Goal: Task Accomplishment & Management: Manage account settings

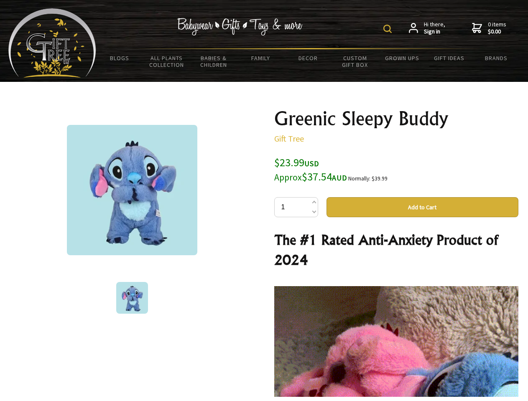
click at [389, 29] on img at bounding box center [387, 29] width 8 height 8
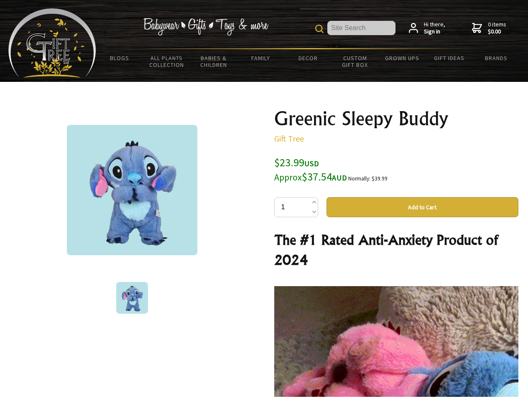
click at [132, 190] on img at bounding box center [132, 190] width 130 height 130
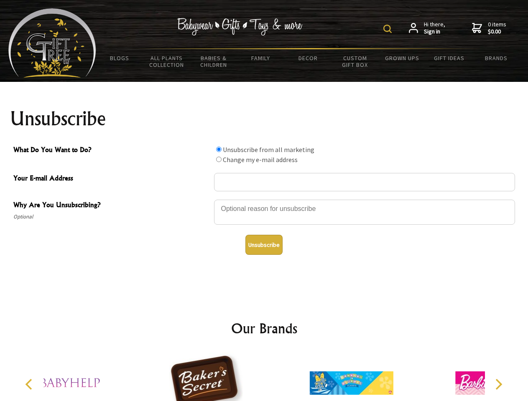
click at [389, 29] on img at bounding box center [387, 29] width 8 height 8
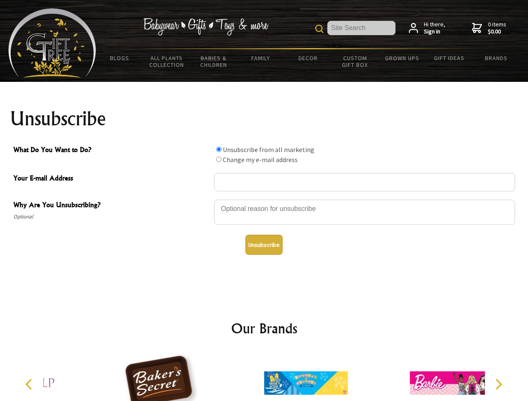
click at [264, 199] on div at bounding box center [364, 213] width 301 height 29
click at [219, 149] on input "What Do You Want to Do?" at bounding box center [218, 149] width 5 height 5
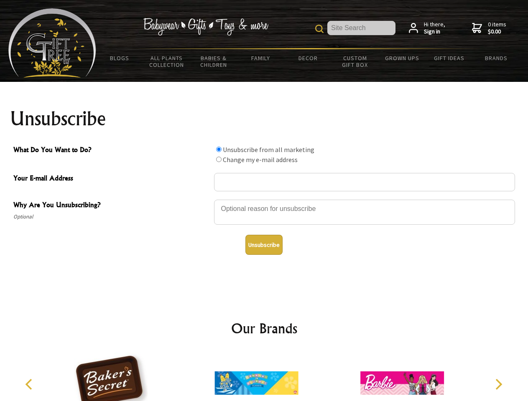
click at [219, 159] on input "What Do You Want to Do?" at bounding box center [218, 159] width 5 height 5
click at [264, 245] on button "Unsubscribe" at bounding box center [263, 245] width 37 height 20
radio input "true"
